Goal: Find specific page/section: Find specific page/section

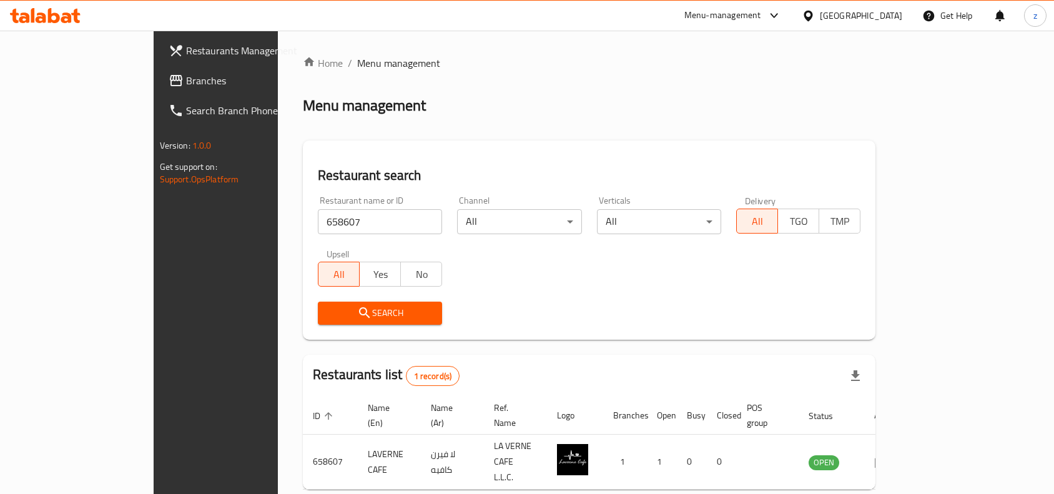
scroll to position [39, 0]
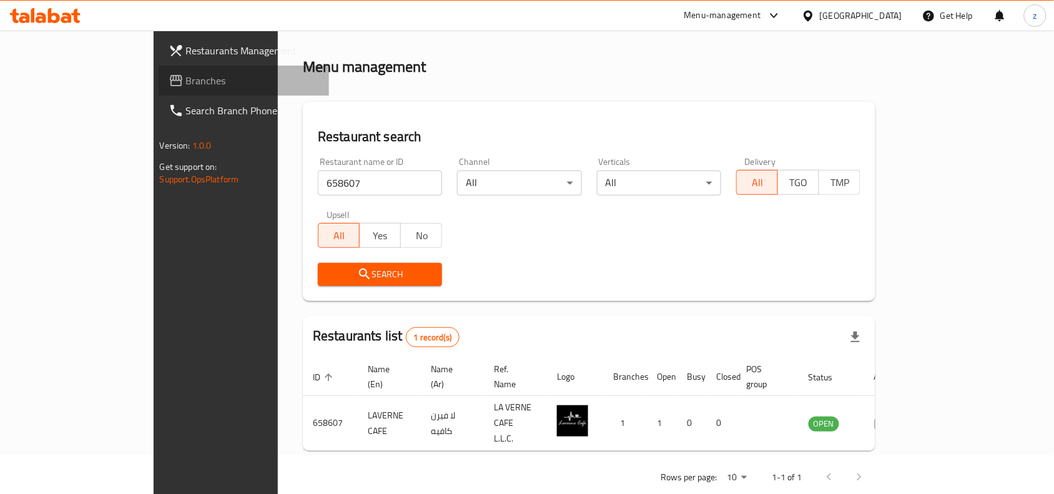
click at [186, 79] on span "Branches" at bounding box center [253, 80] width 134 height 15
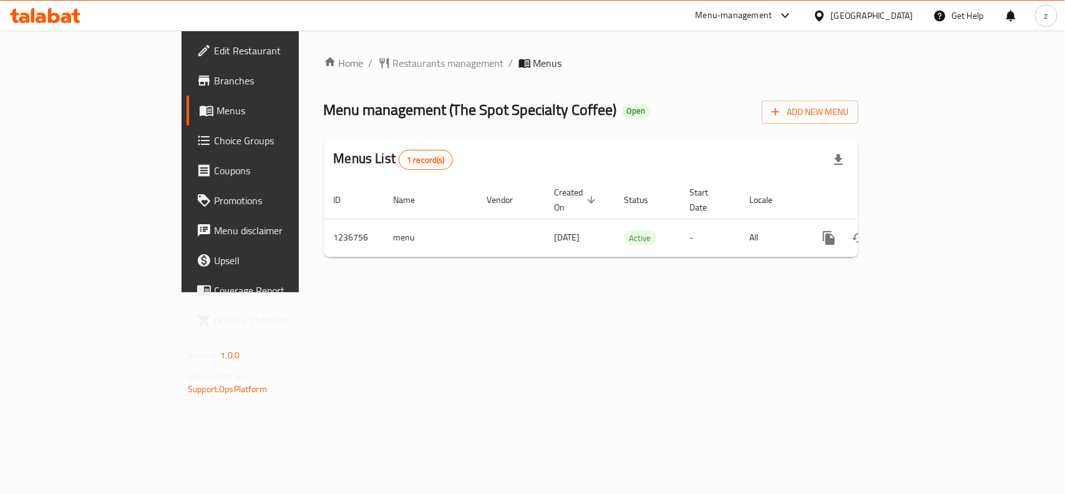
click at [393, 61] on span "Restaurants management" at bounding box center [448, 63] width 111 height 15
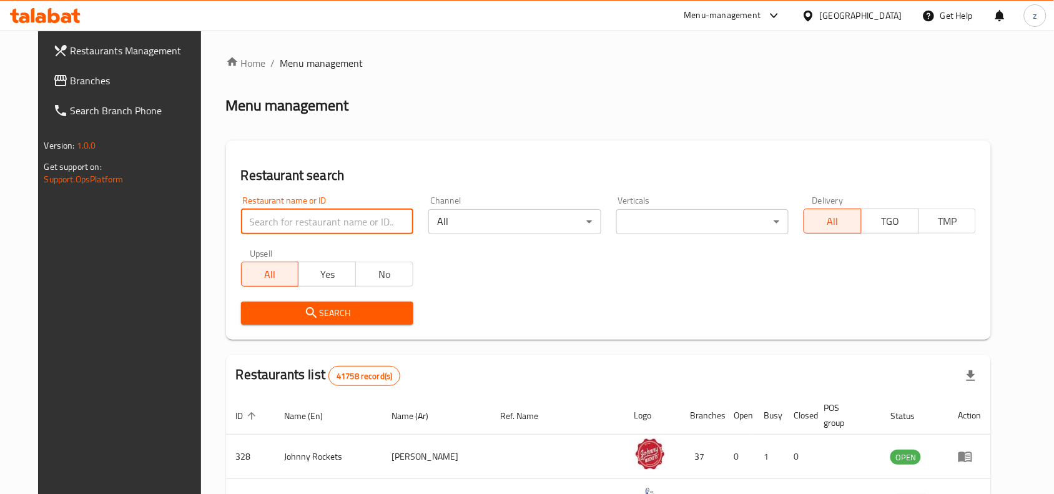
click at [301, 217] on input "search" at bounding box center [327, 221] width 172 height 25
paste input "679149"
type input "679149"
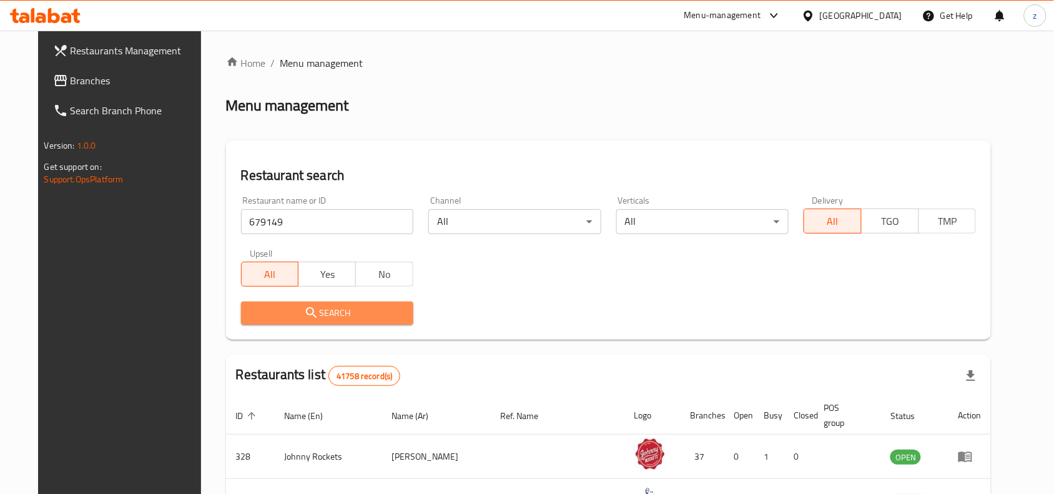
click at [322, 310] on span "Search" at bounding box center [327, 313] width 152 height 16
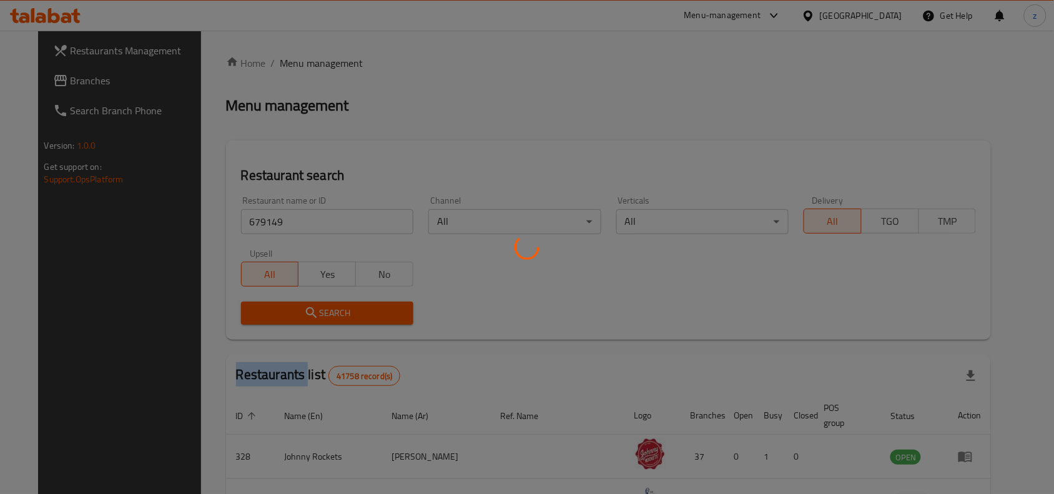
click at [322, 310] on div at bounding box center [527, 247] width 1054 height 494
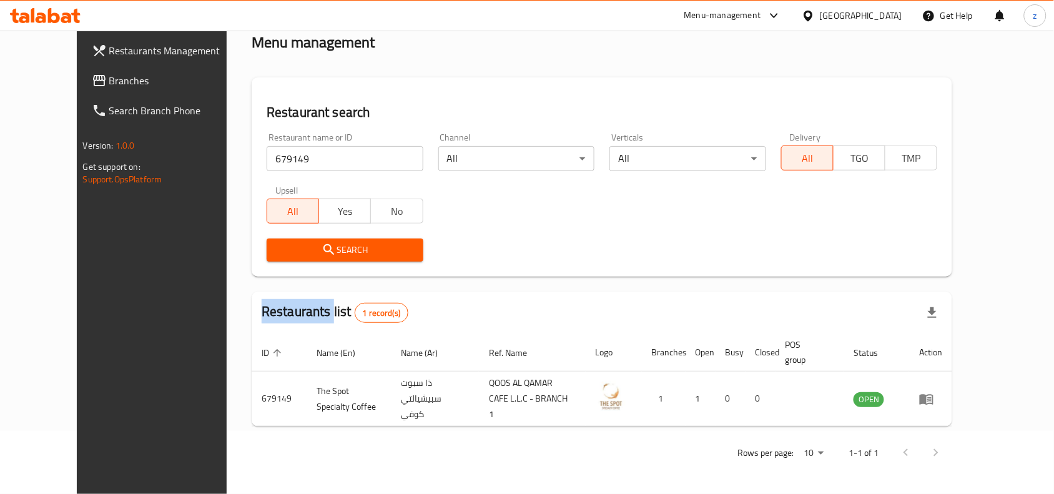
scroll to position [53, 0]
